Goal: Information Seeking & Learning: Learn about a topic

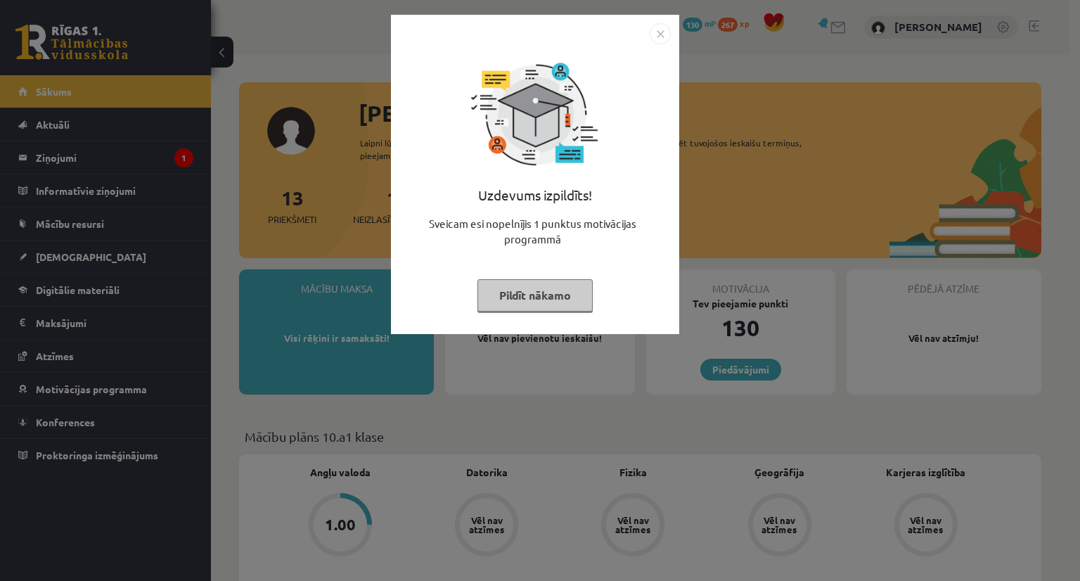
click at [656, 37] on img "Close" at bounding box center [660, 33] width 21 height 21
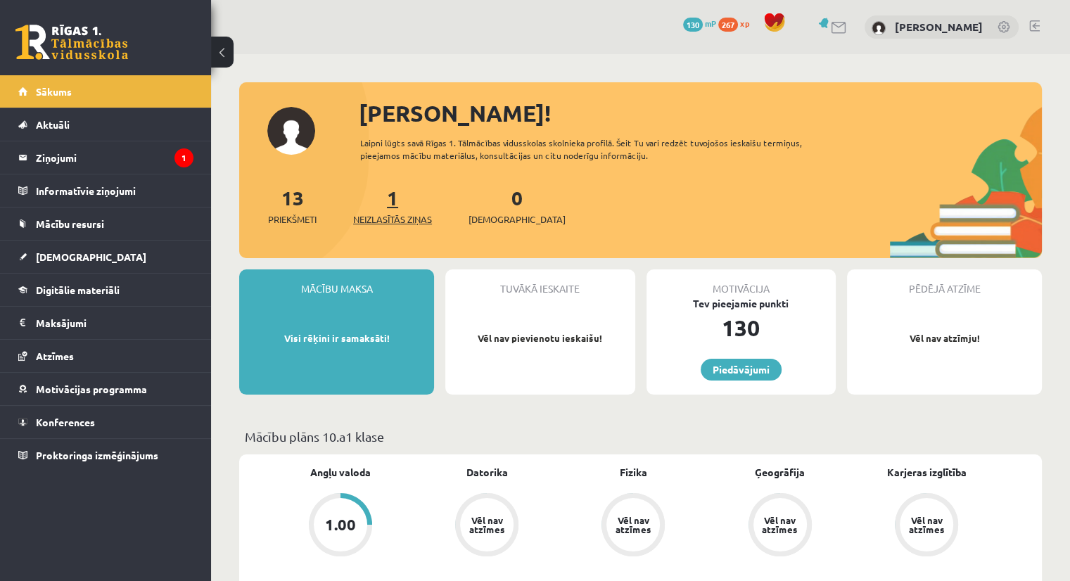
click at [411, 218] on span "Neizlasītās ziņas" at bounding box center [392, 219] width 79 height 14
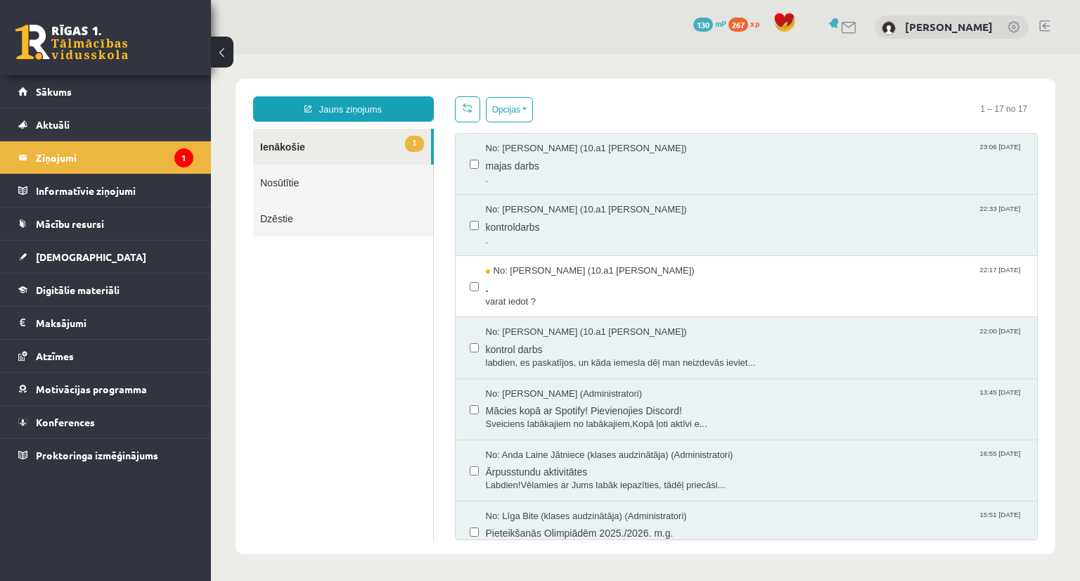
click at [344, 133] on link "1 Ienākošie" at bounding box center [342, 147] width 178 height 36
click at [571, 173] on span "." at bounding box center [755, 179] width 538 height 13
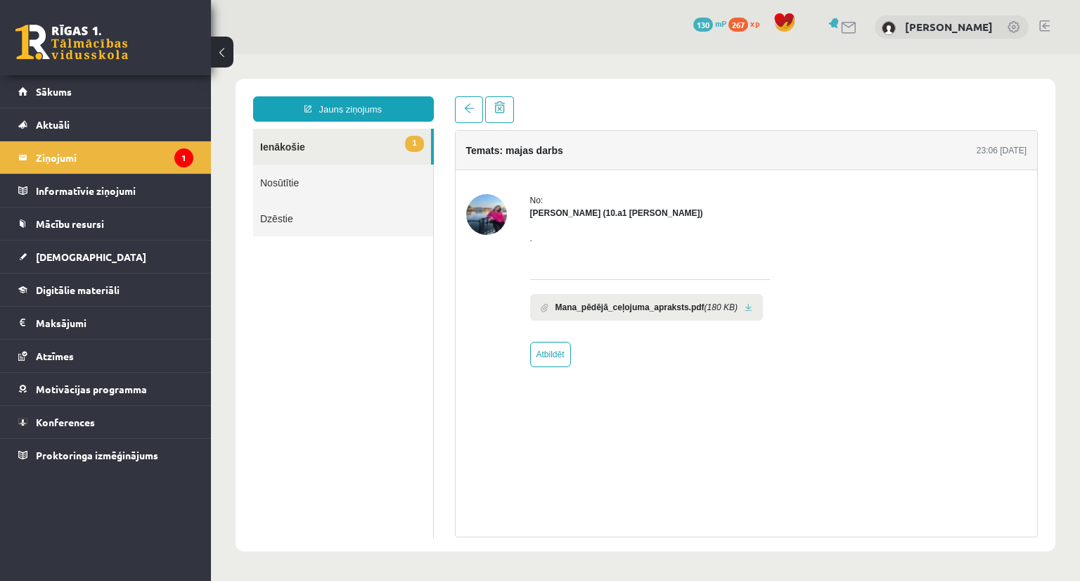
click at [622, 306] on b "Mana_pēdējā_ceļojuma_apraksts.pdf" at bounding box center [630, 307] width 149 height 13
click at [103, 141] on legend "Ziņojumi 1" at bounding box center [115, 157] width 158 height 32
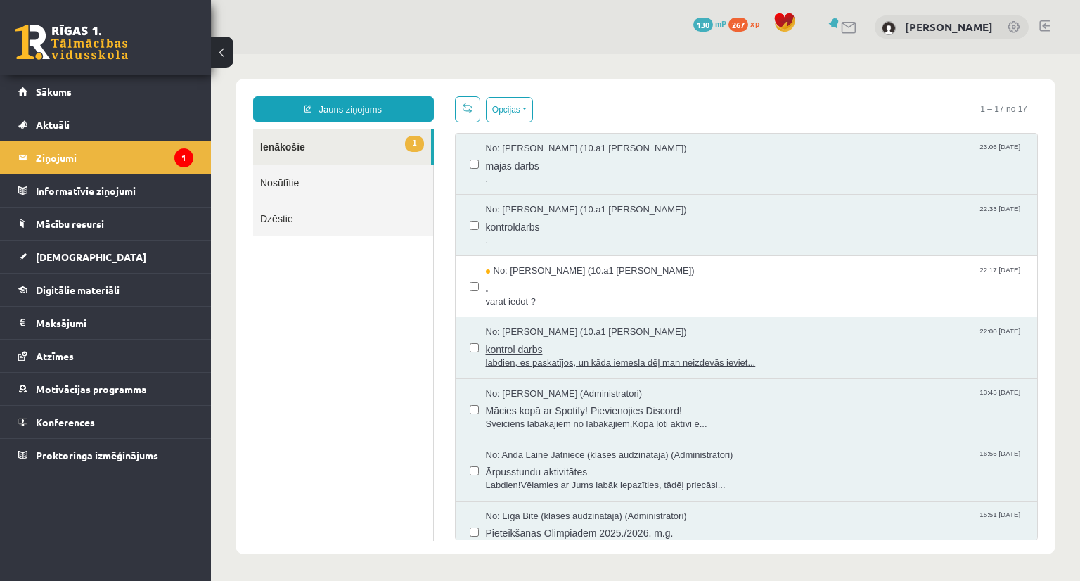
click at [561, 362] on span "labdien, es paskatījos, un kāda iemesla dēļ man neizdevās ieviet..." at bounding box center [755, 363] width 538 height 13
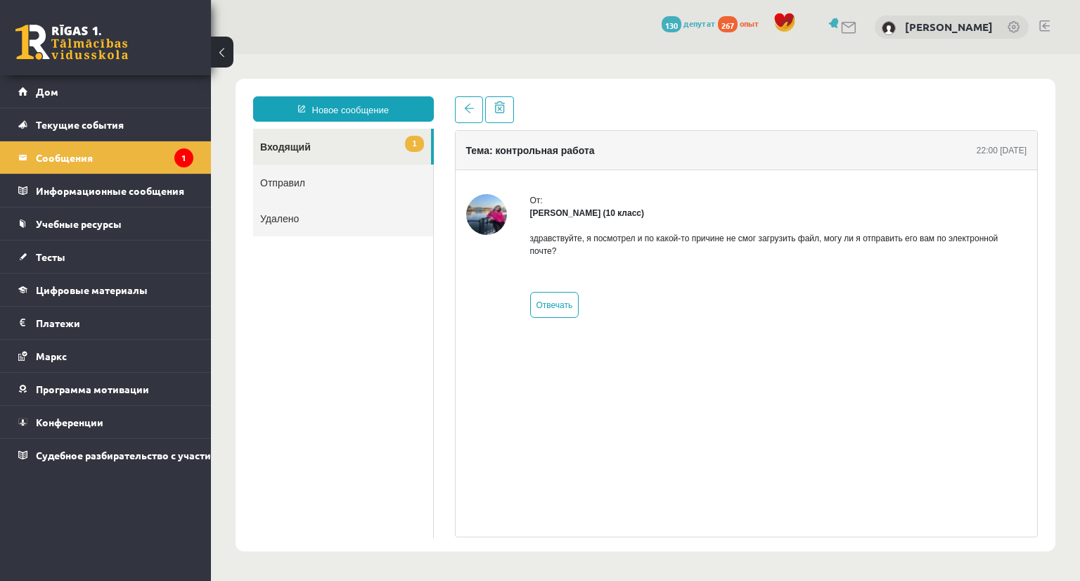
click at [284, 137] on link "1 Входящий" at bounding box center [342, 147] width 178 height 36
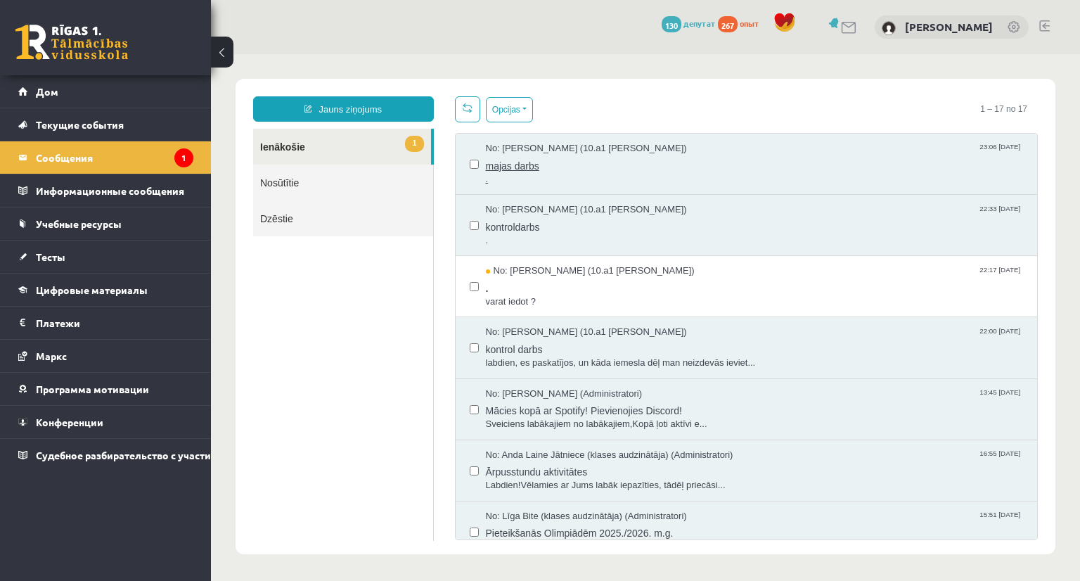
click at [513, 162] on span "majas darbs" at bounding box center [755, 164] width 538 height 18
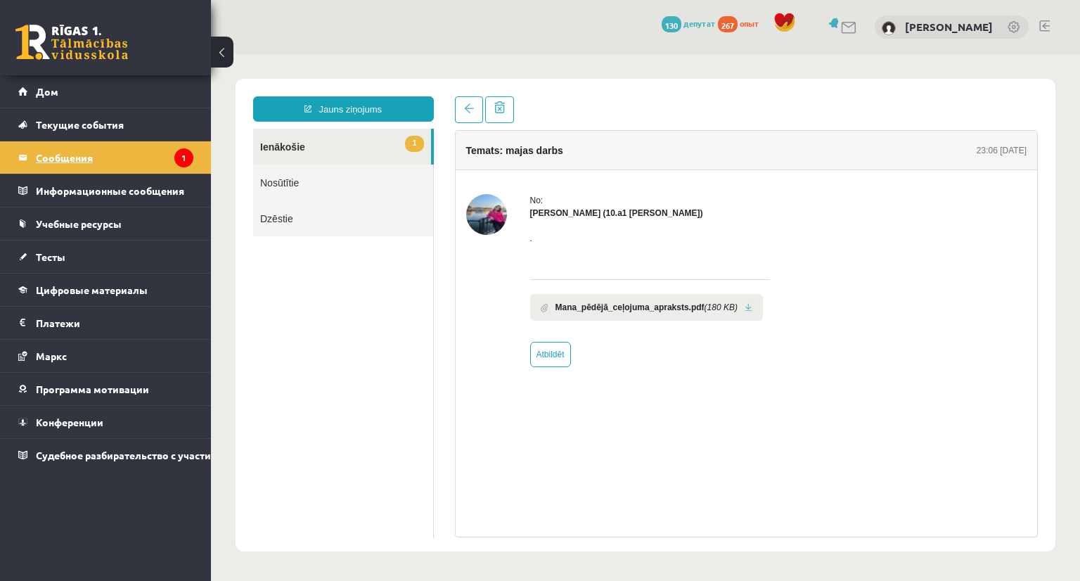
click at [98, 155] on legend "Сообщения 1" at bounding box center [115, 157] width 158 height 32
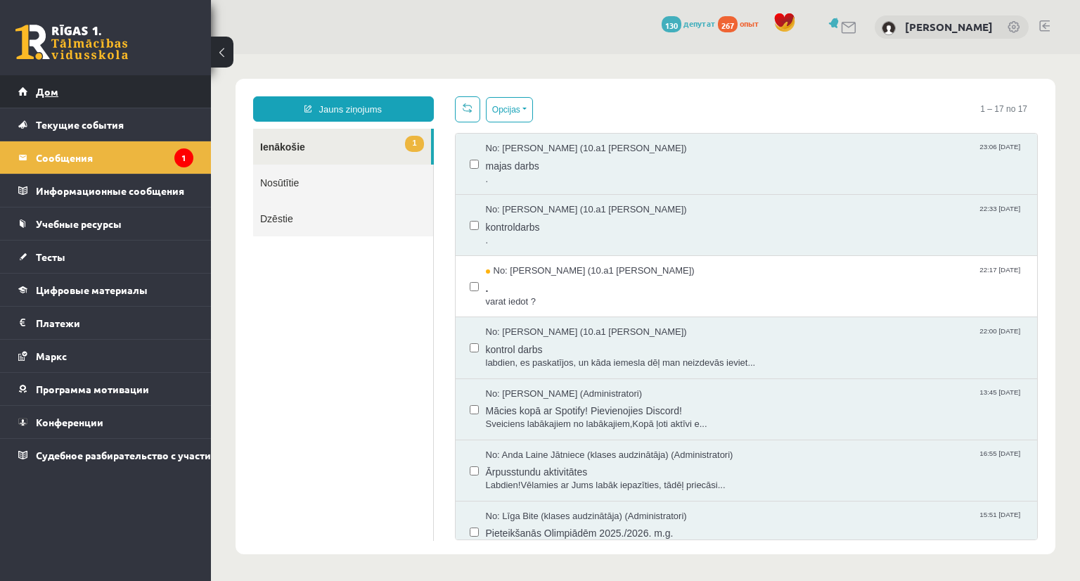
click at [49, 95] on font "Дом" at bounding box center [47, 91] width 23 height 13
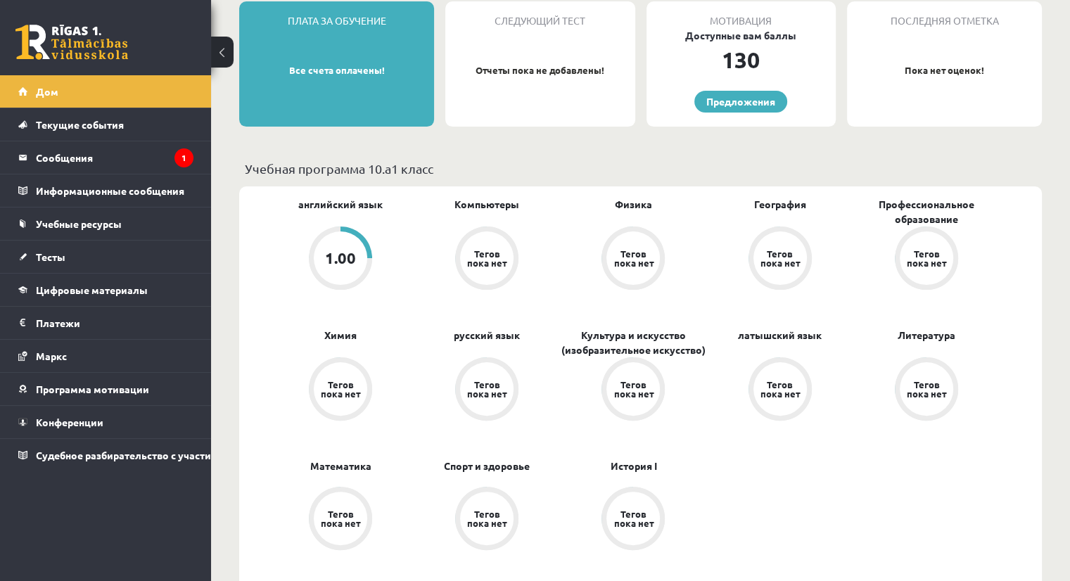
scroll to position [281, 0]
click at [340, 257] on font "1.00" at bounding box center [340, 257] width 31 height 19
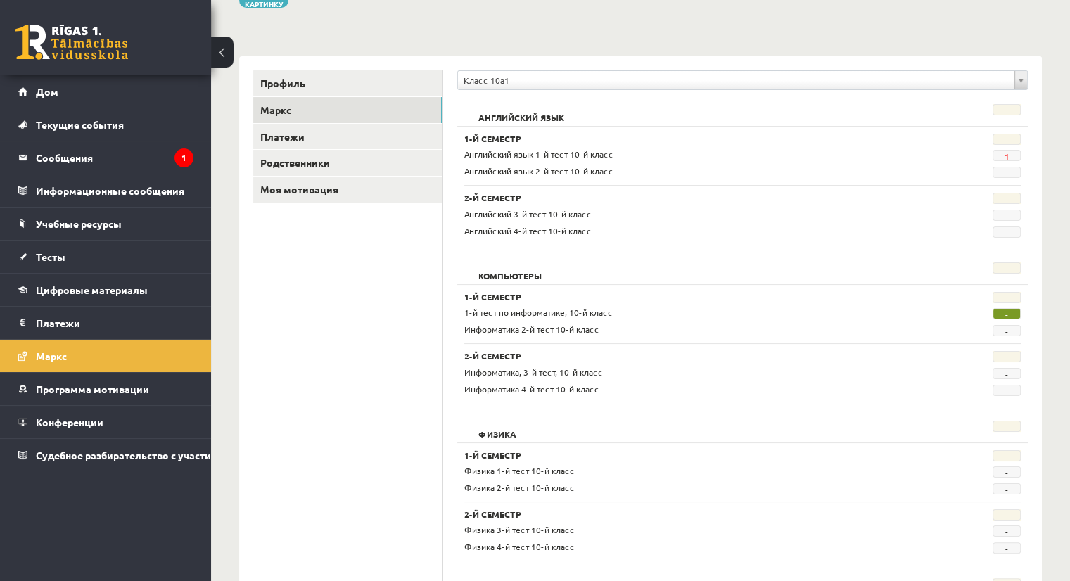
scroll to position [107, 0]
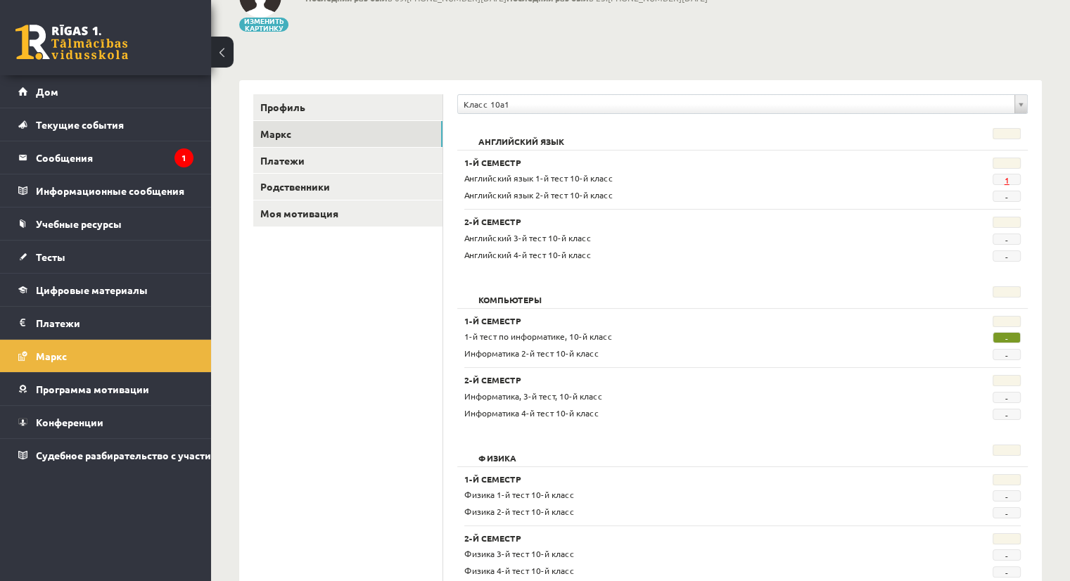
click at [1007, 179] on font "1" at bounding box center [1006, 179] width 5 height 11
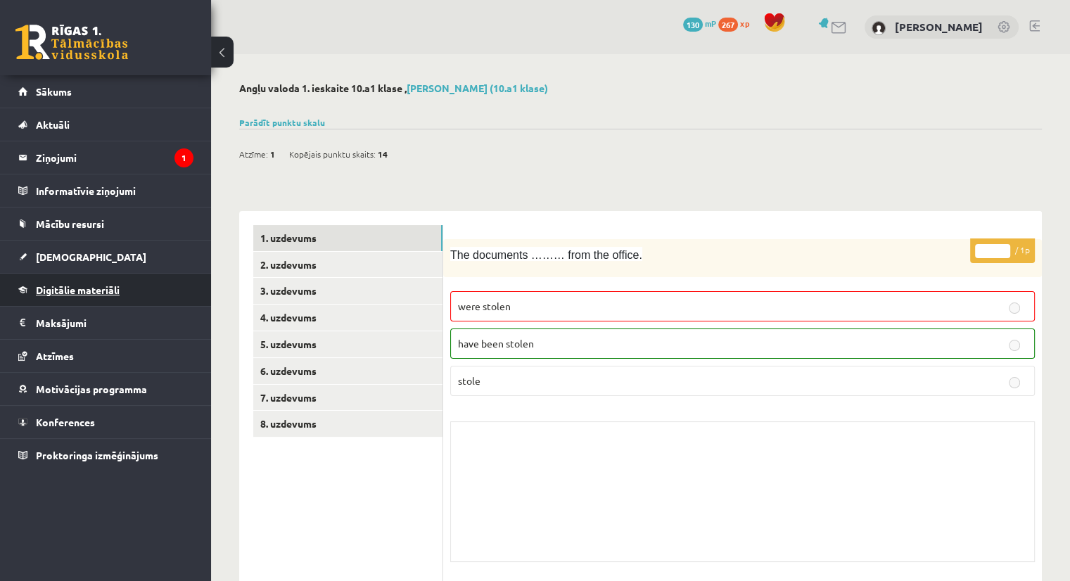
click at [96, 288] on span "Digitālie materiāli" at bounding box center [78, 289] width 84 height 13
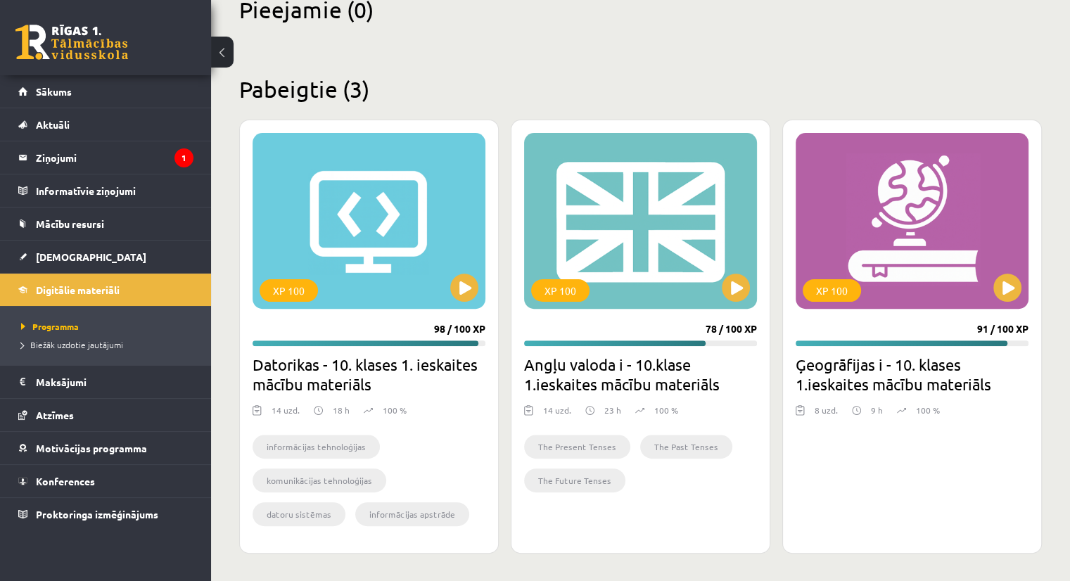
scroll to position [362, 0]
click at [66, 326] on span "Programma" at bounding box center [50, 326] width 58 height 11
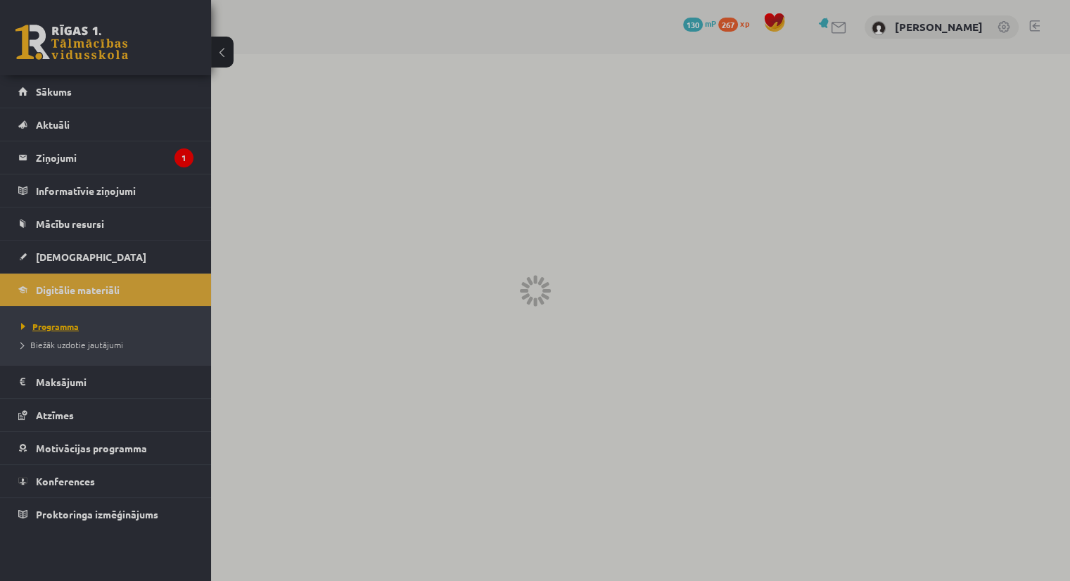
scroll to position [0, 0]
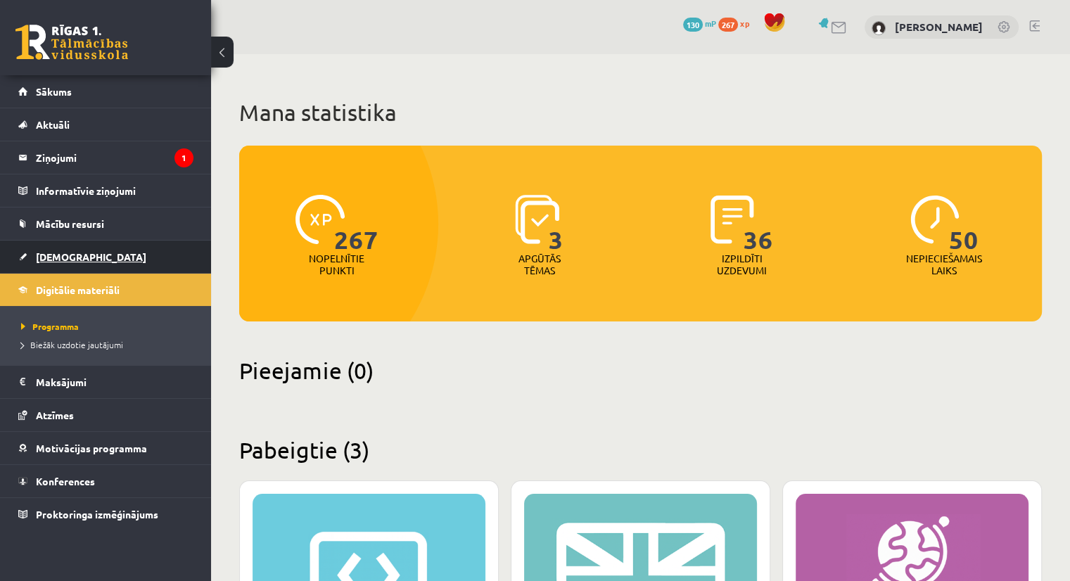
click at [57, 253] on span "[DEMOGRAPHIC_DATA]" at bounding box center [91, 256] width 110 height 13
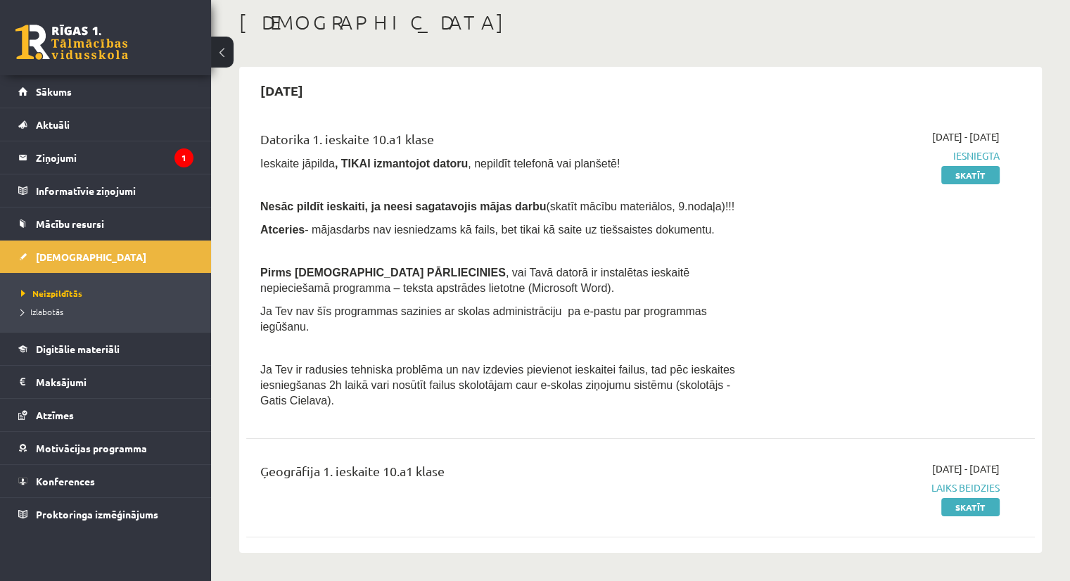
scroll to position [70, 0]
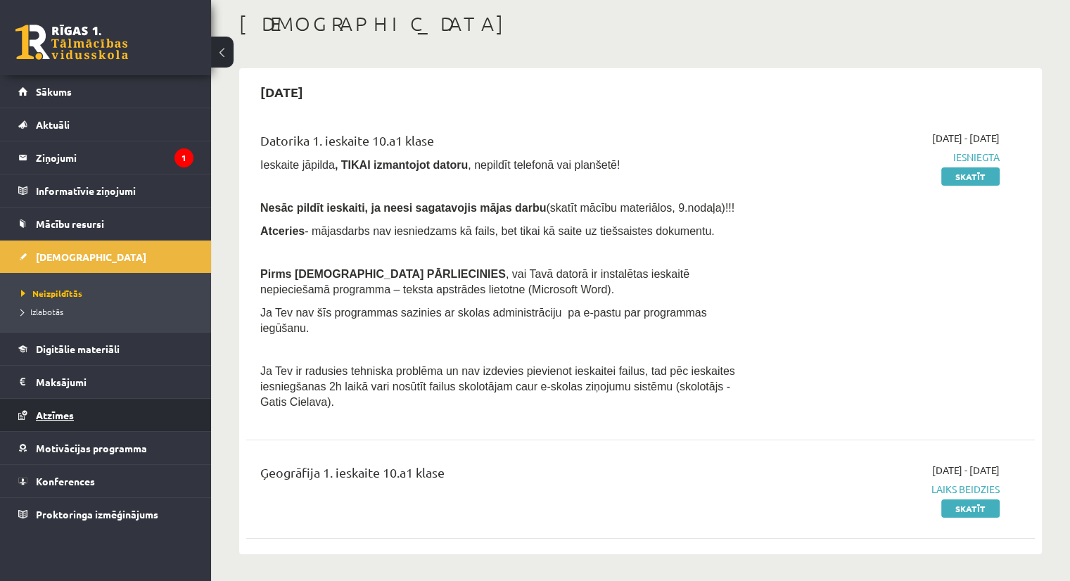
click at [58, 414] on span "Atzīmes" at bounding box center [55, 415] width 38 height 13
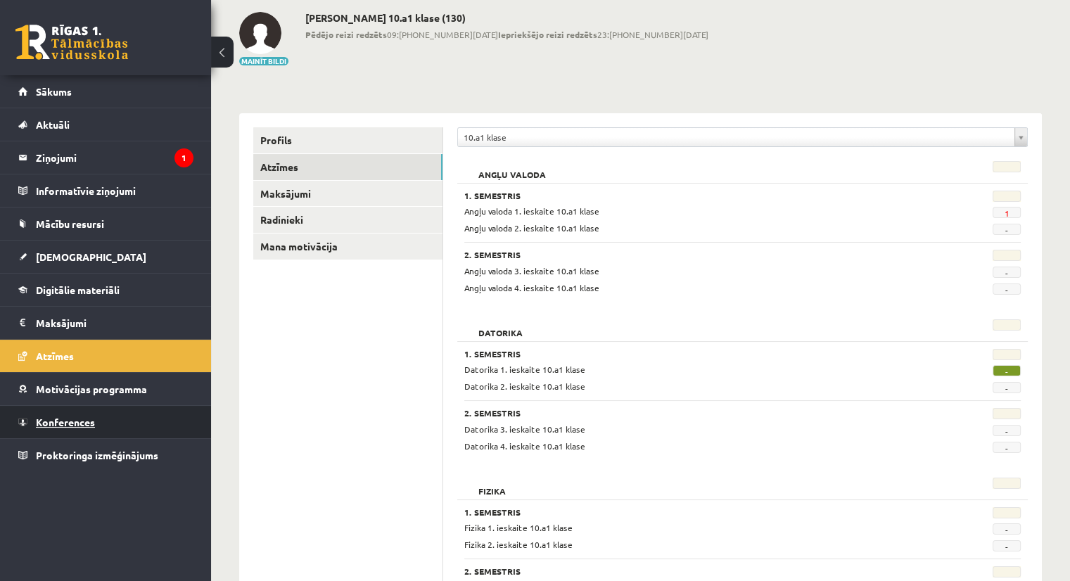
click at [71, 416] on span "Konferences" at bounding box center [65, 422] width 59 height 13
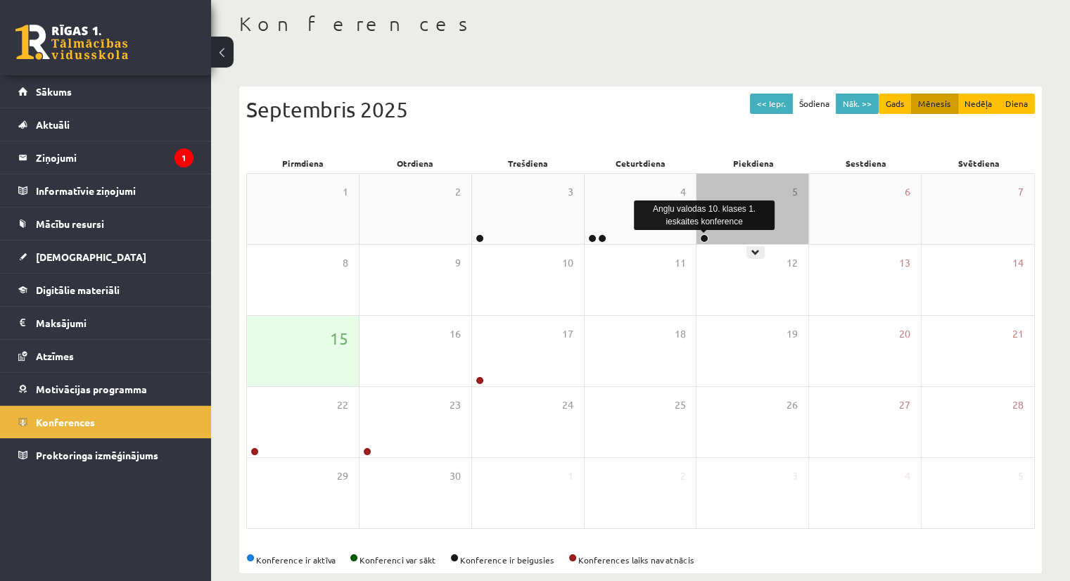
click at [703, 239] on link at bounding box center [704, 238] width 8 height 8
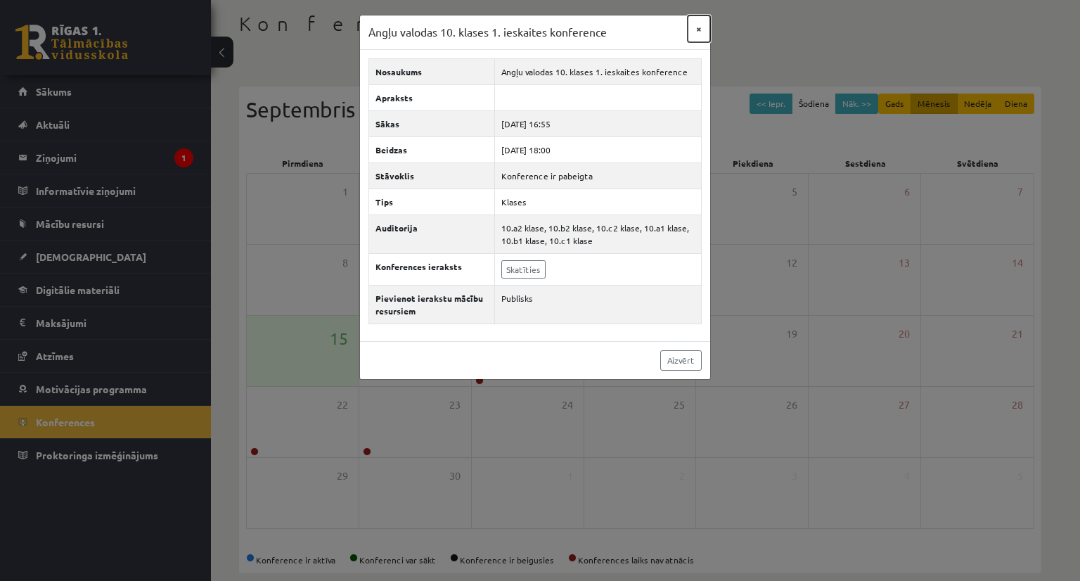
click at [696, 27] on button "×" at bounding box center [699, 28] width 23 height 27
